Goal: Transaction & Acquisition: Purchase product/service

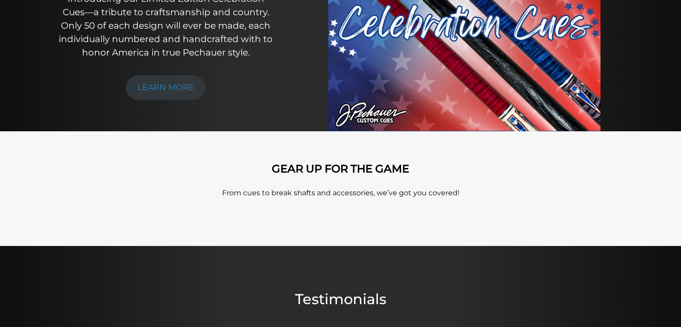
scroll to position [195, 0]
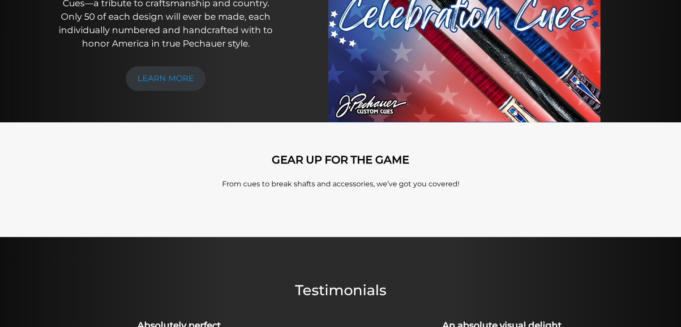
click at [466, 42] on img at bounding box center [464, 8] width 272 height 228
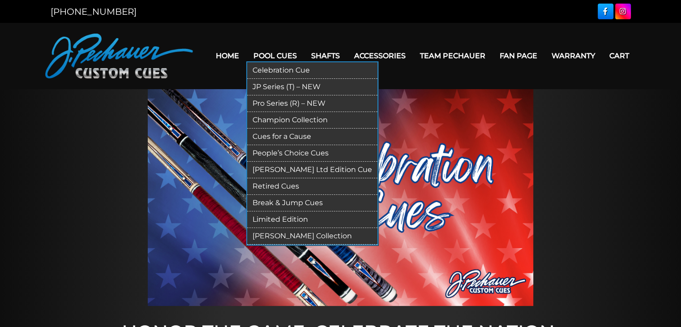
click at [291, 102] on link "Pro Series (R) – NEW" at bounding box center [312, 103] width 130 height 17
